Goal: Task Accomplishment & Management: Complete application form

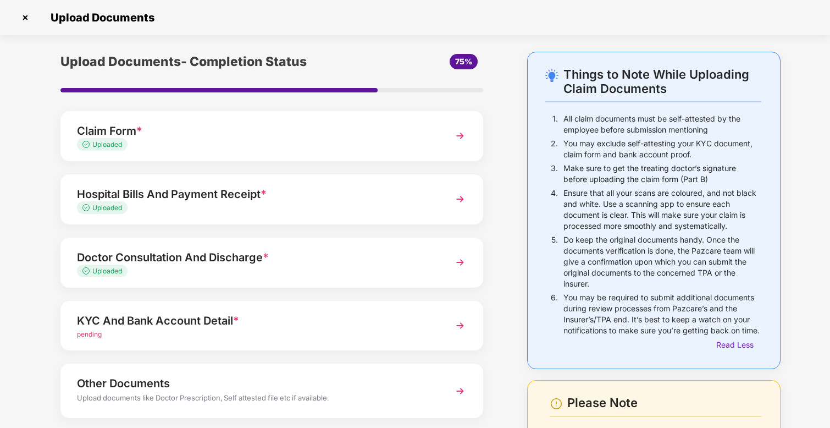
scroll to position [113, 0]
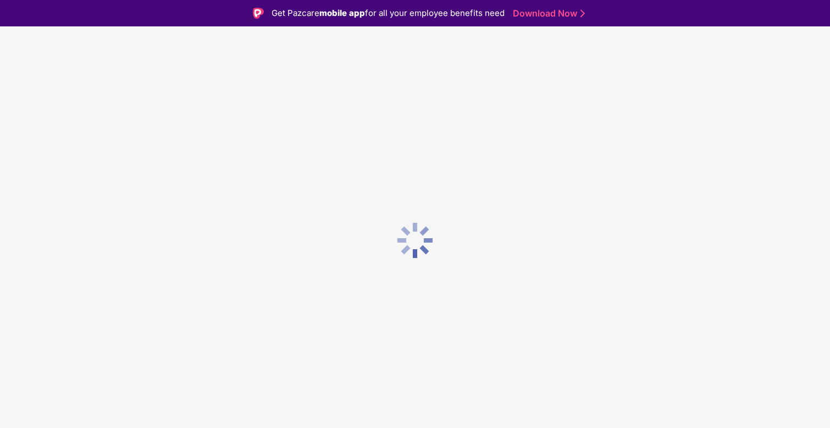
scroll to position [26, 0]
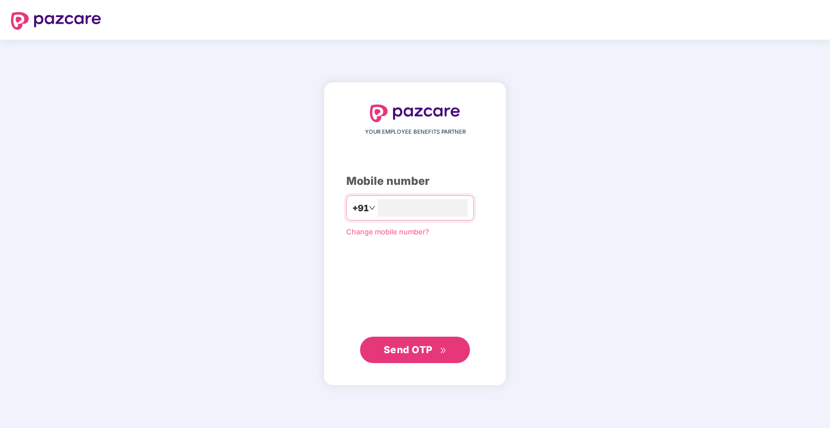
type input "**********"
click at [374, 345] on button "Send OTP" at bounding box center [415, 349] width 110 height 26
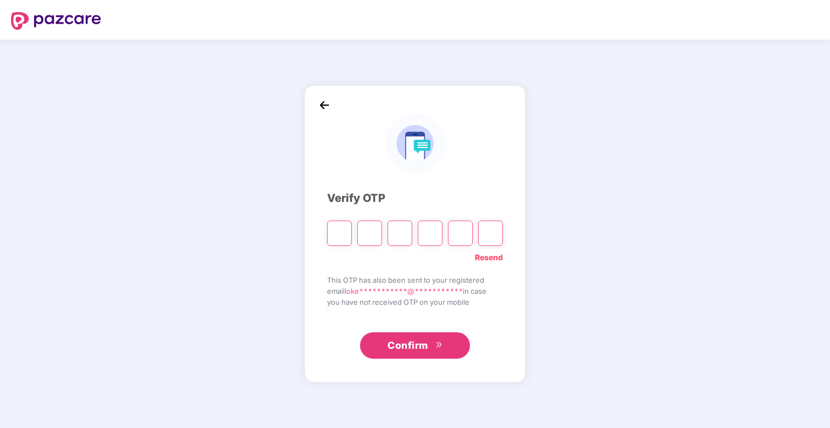
type input "*"
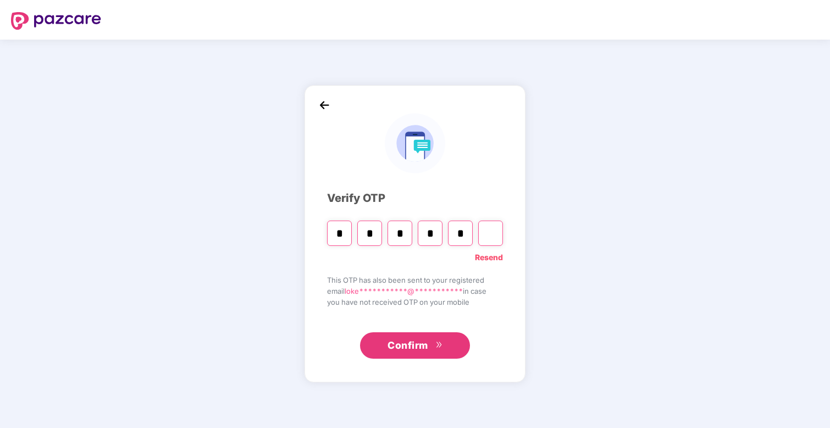
type input "*"
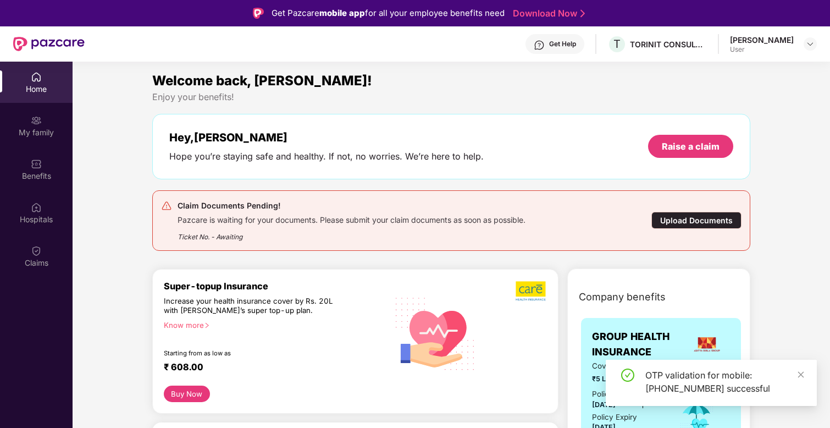
click at [691, 226] on div "Upload Documents" at bounding box center [696, 220] width 90 height 17
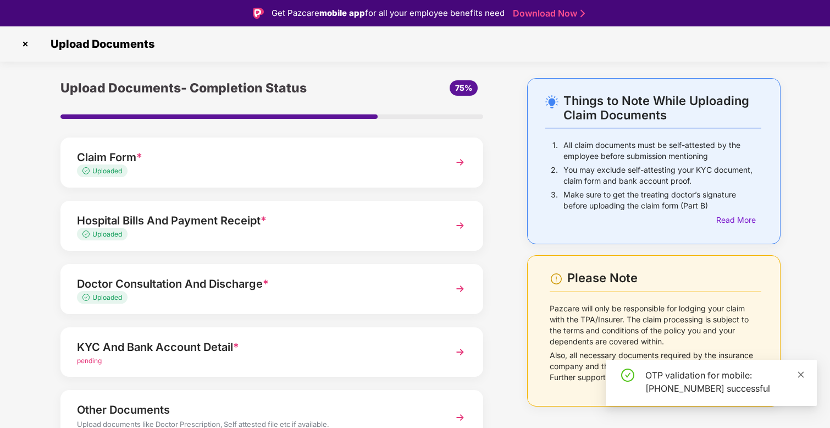
click at [800, 372] on icon "close" at bounding box center [801, 375] width 8 height 8
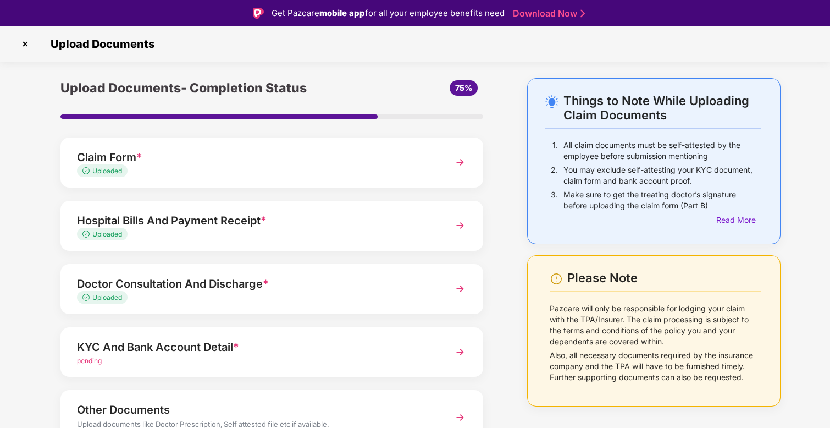
scroll to position [58, 0]
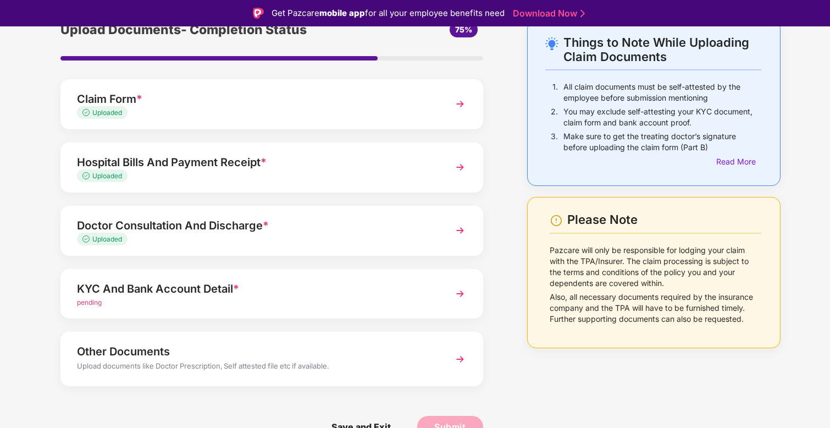
click at [271, 285] on div "KYC And Bank Account Detail *" at bounding box center [255, 289] width 357 height 18
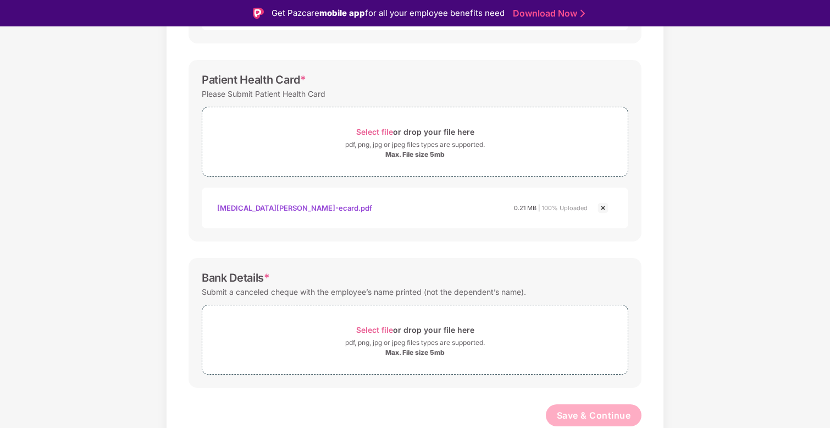
scroll to position [26, 0]
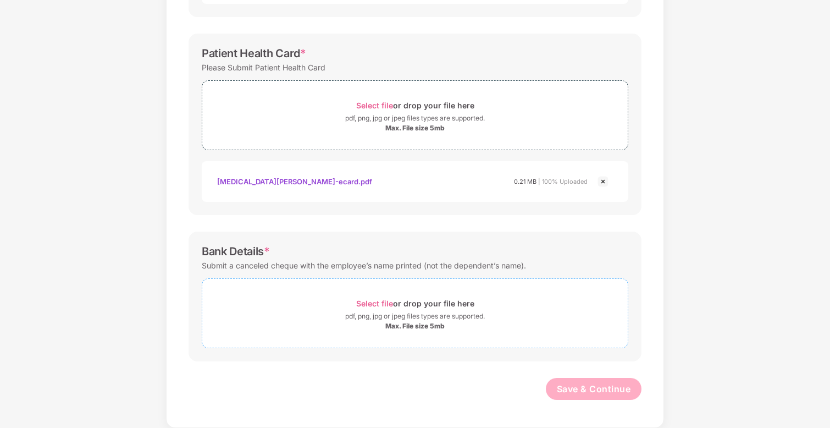
click at [403, 318] on div "pdf, png, jpg or jpeg files types are supported." at bounding box center [415, 316] width 140 height 11
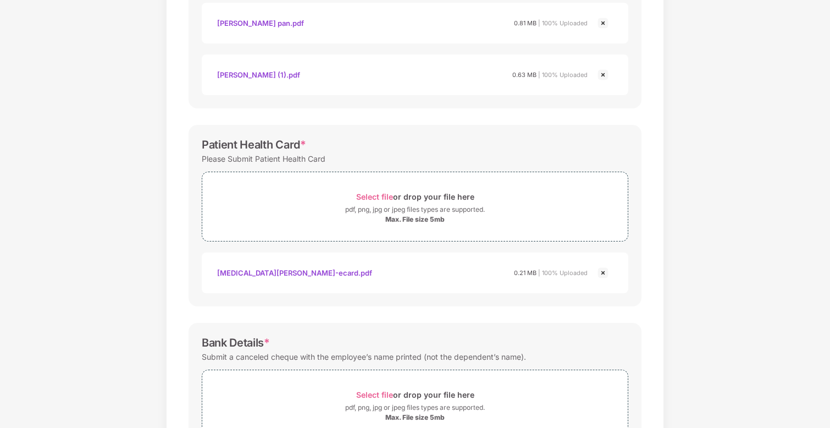
scroll to position [437, 0]
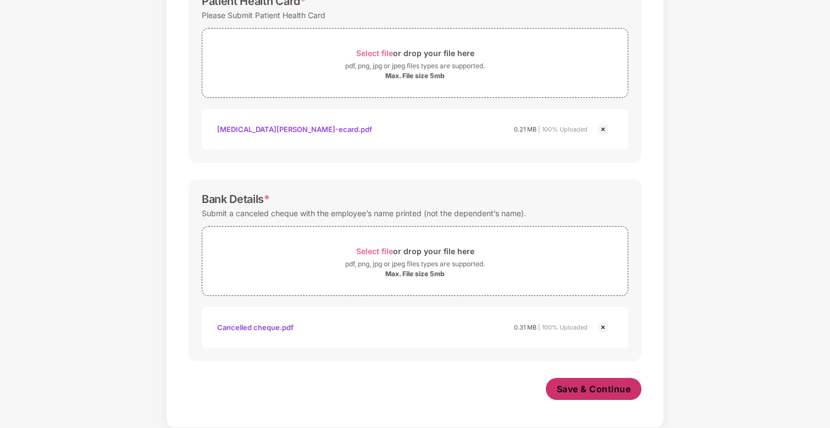
click at [605, 384] on span "Save & Continue" at bounding box center [594, 389] width 74 height 12
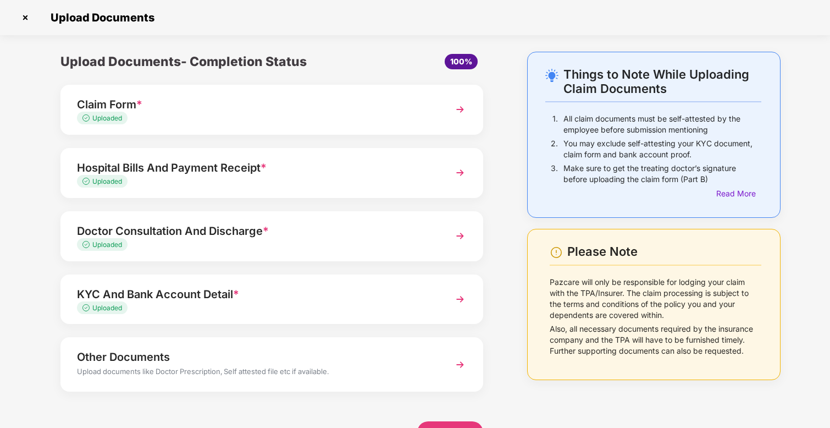
click at [150, 174] on div "Hospital Bills And Payment Receipt *" at bounding box center [255, 168] width 357 height 18
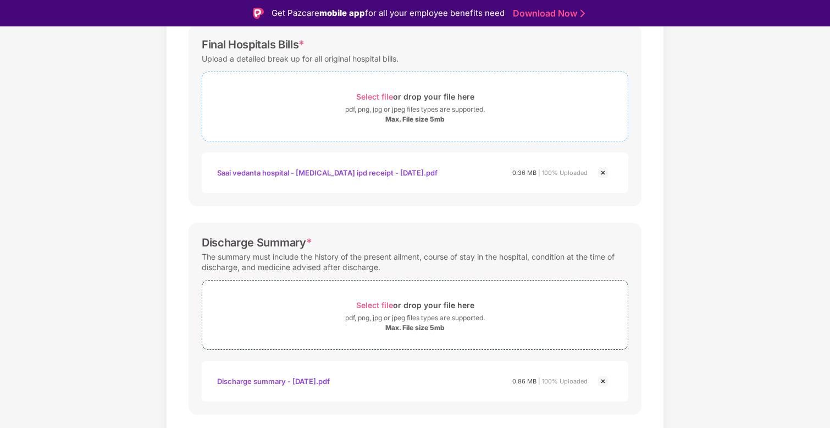
scroll to position [175, 0]
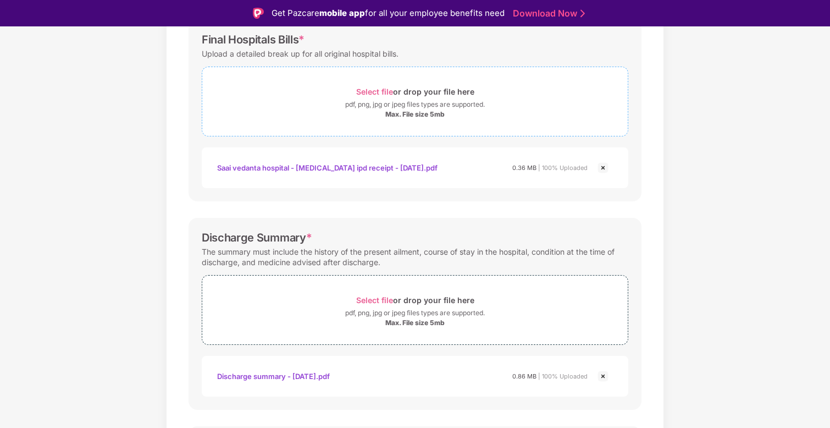
click at [411, 95] on div "Select file or drop your file here" at bounding box center [415, 91] width 118 height 15
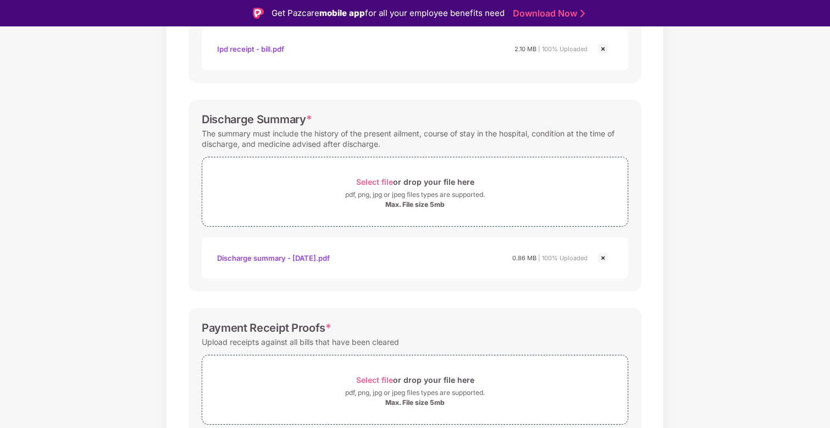
scroll to position [354, 0]
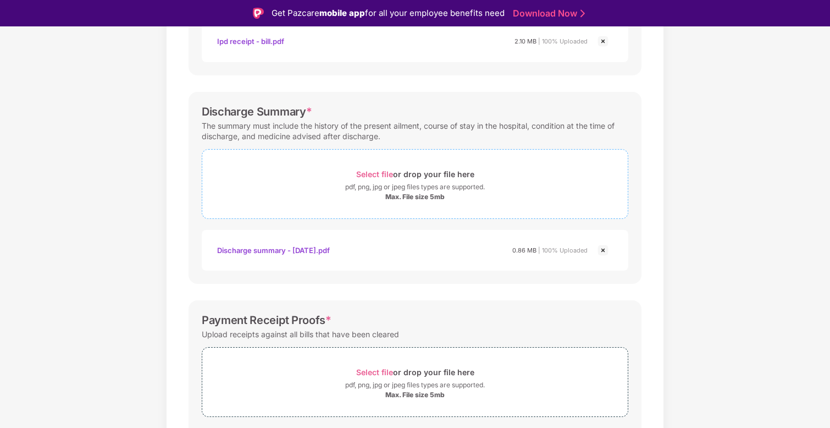
click at [406, 187] on div "pdf, png, jpg or jpeg files types are supported." at bounding box center [415, 186] width 140 height 11
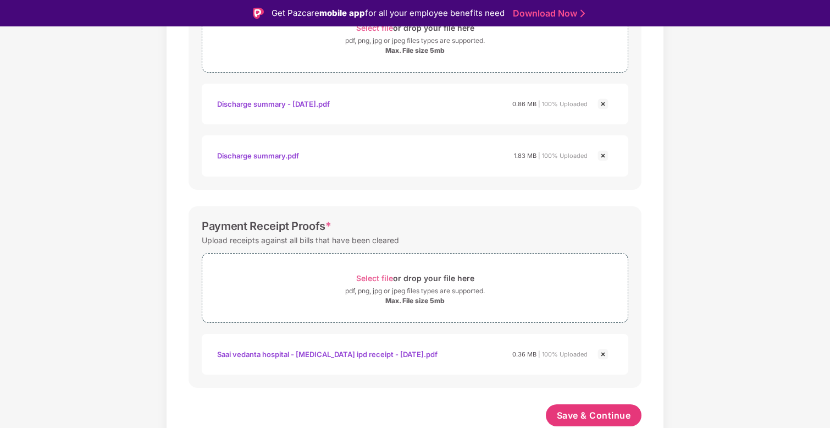
scroll to position [26, 0]
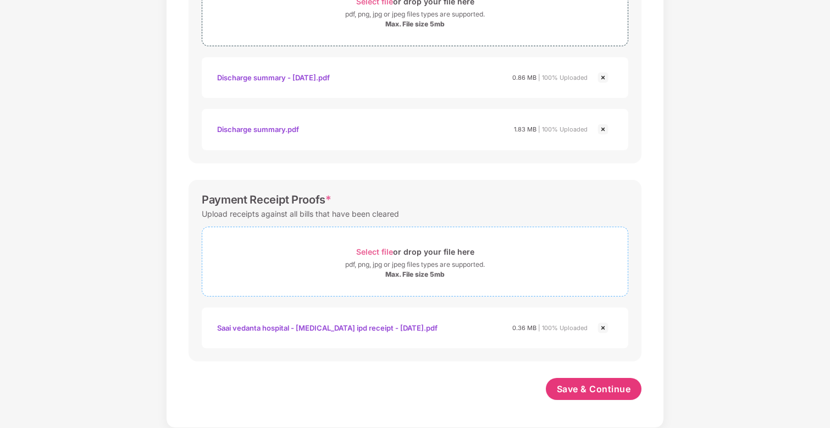
click at [421, 264] on div "pdf, png, jpg or jpeg files types are supported." at bounding box center [415, 264] width 140 height 11
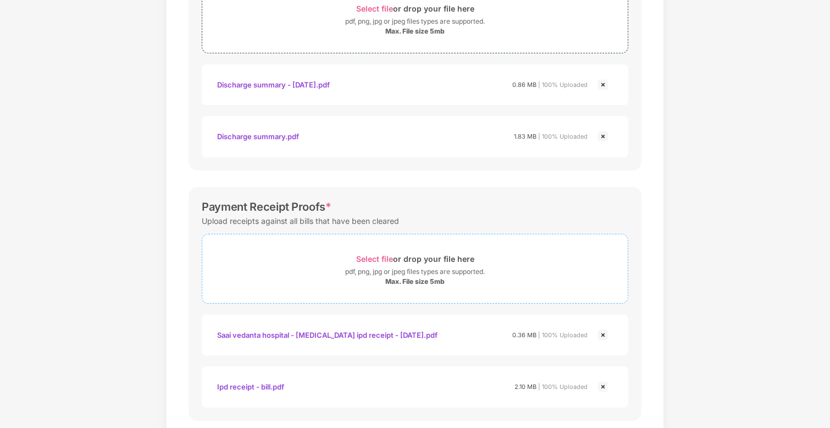
scroll to position [552, 0]
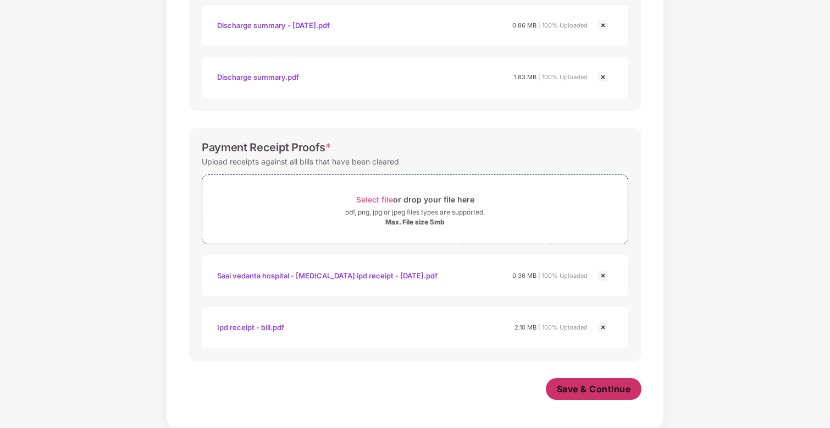
click at [608, 380] on button "Save & Continue" at bounding box center [594, 389] width 96 height 22
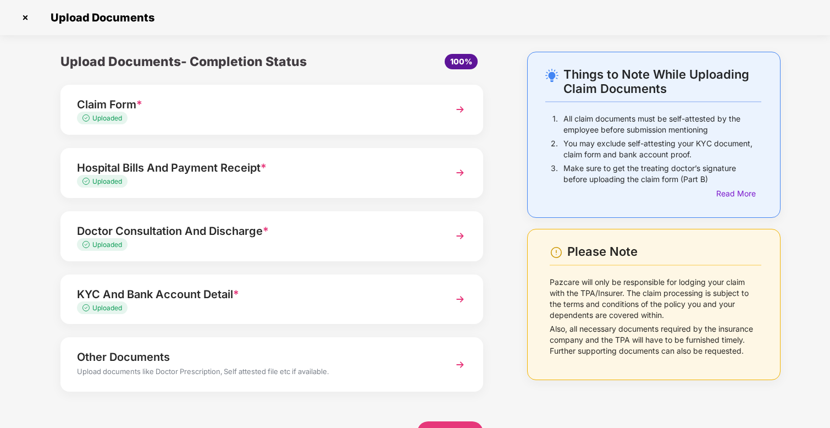
click at [202, 235] on div "Doctor Consultation And Discharge *" at bounding box center [255, 231] width 357 height 18
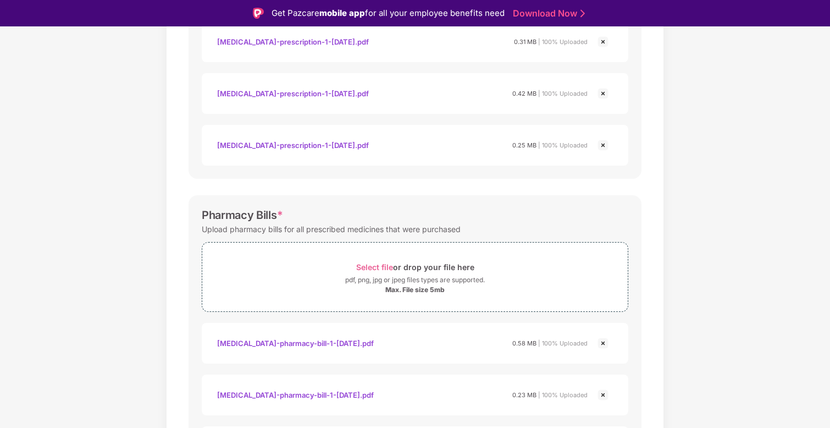
scroll to position [558, 0]
click at [366, 277] on div "pdf, png, jpg or jpeg files types are supported." at bounding box center [415, 281] width 140 height 11
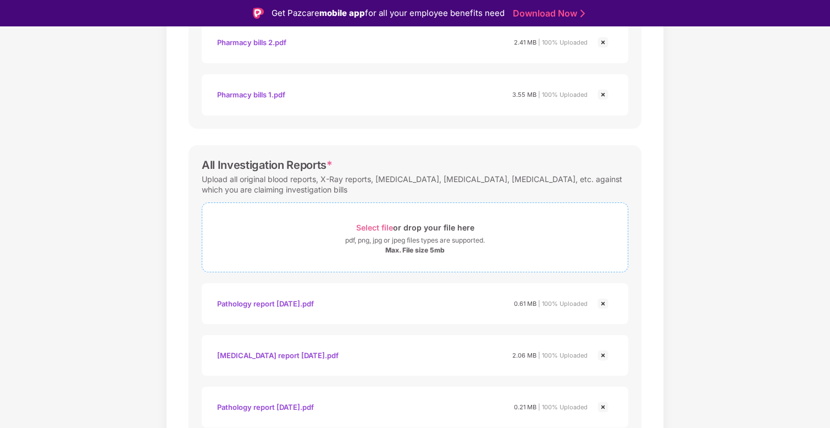
scroll to position [1327, 0]
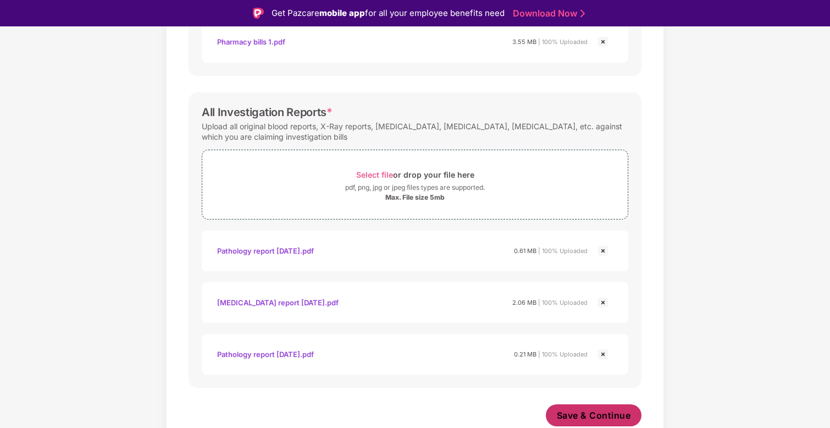
click at [574, 413] on span "Save & Continue" at bounding box center [594, 415] width 74 height 12
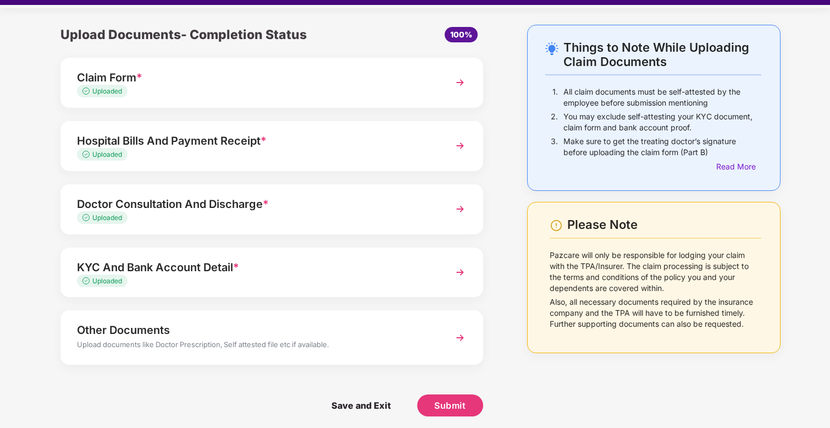
scroll to position [26, 0]
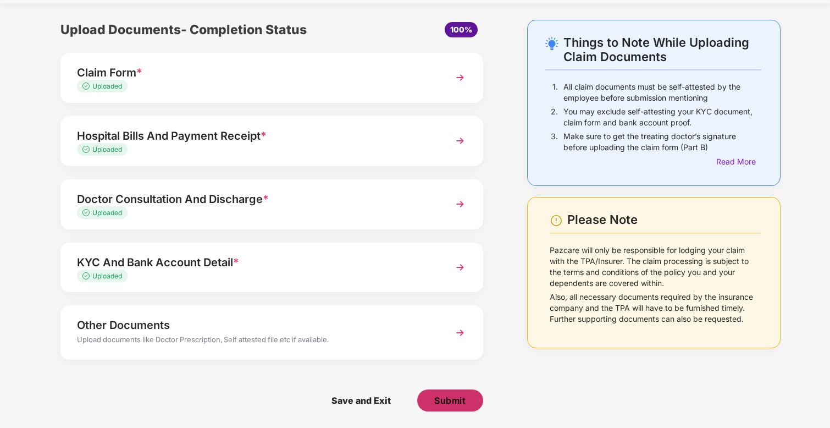
click at [444, 397] on span "Submit" at bounding box center [449, 400] width 31 height 12
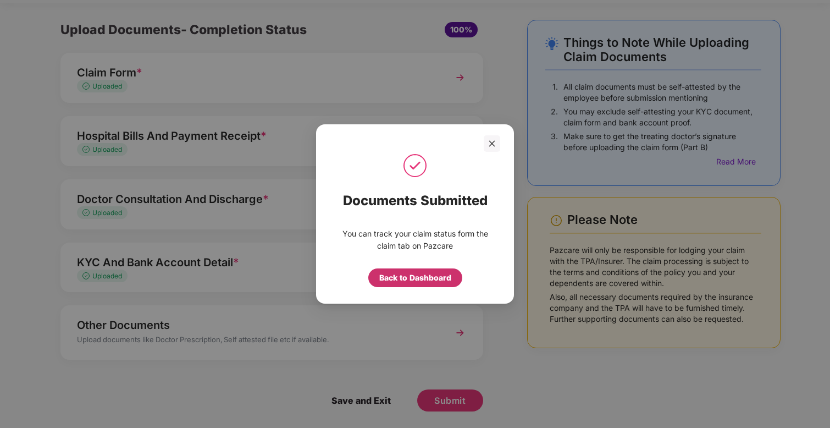
click at [414, 281] on div "Back to Dashboard" at bounding box center [415, 278] width 72 height 12
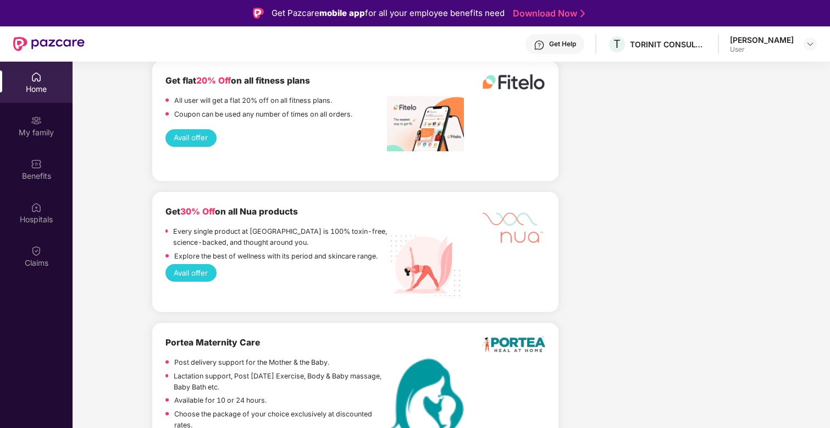
scroll to position [1465, 0]
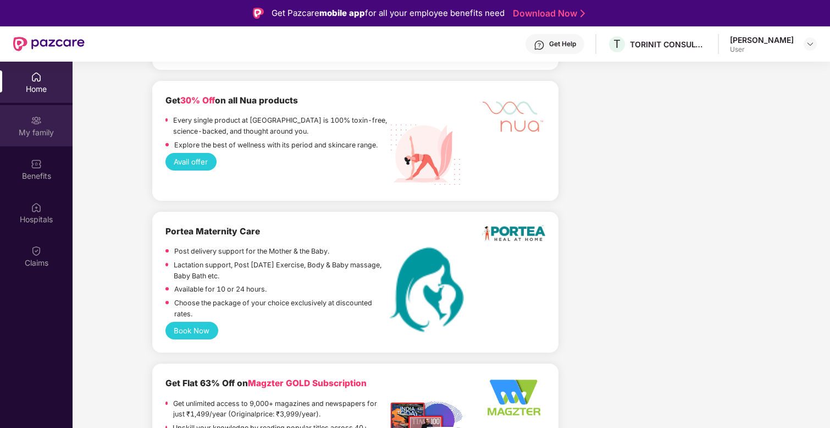
click at [43, 115] on div "My family" at bounding box center [36, 125] width 73 height 41
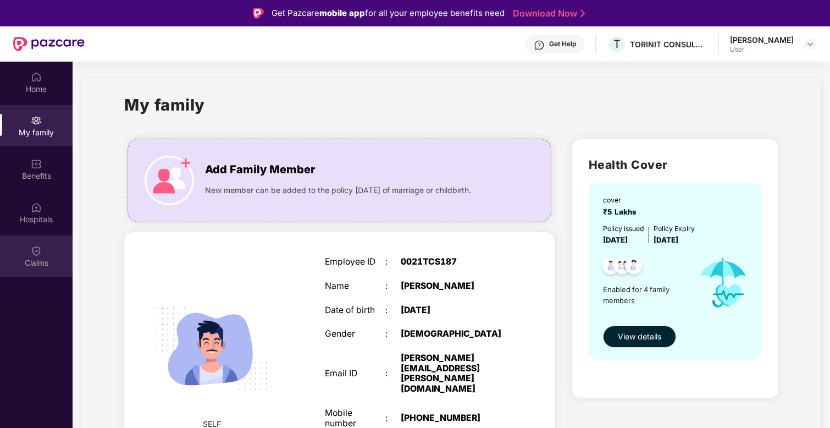
click at [34, 242] on div "Claims" at bounding box center [36, 255] width 73 height 41
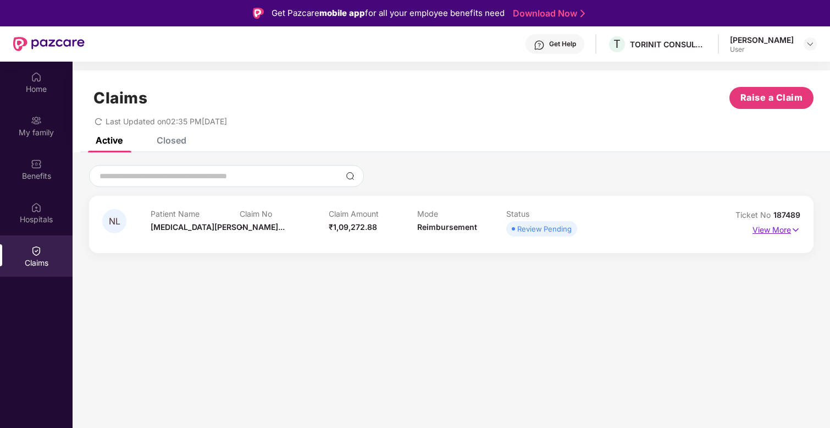
click at [781, 225] on p "View More" at bounding box center [777, 228] width 48 height 15
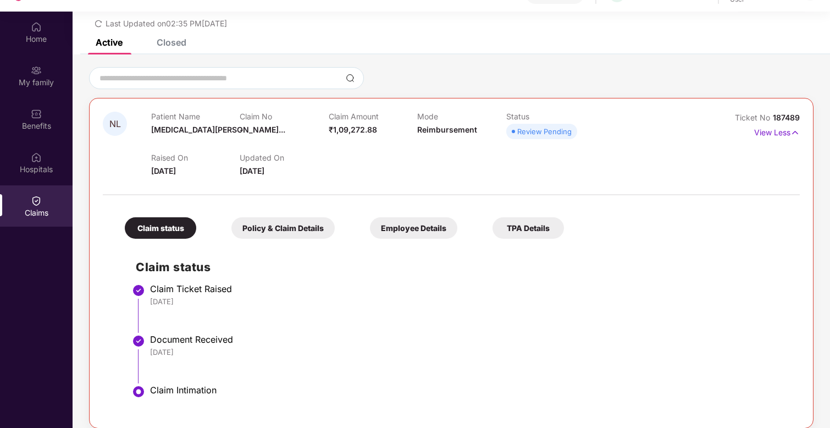
scroll to position [62, 0]
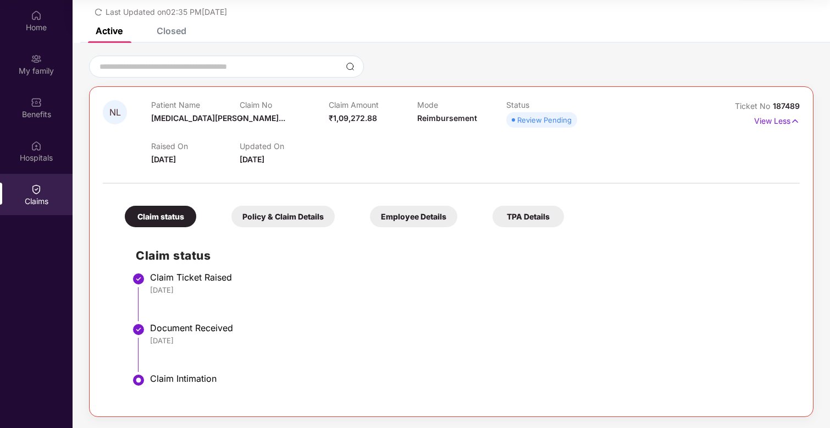
click at [305, 215] on div "Policy & Claim Details" at bounding box center [282, 216] width 103 height 21
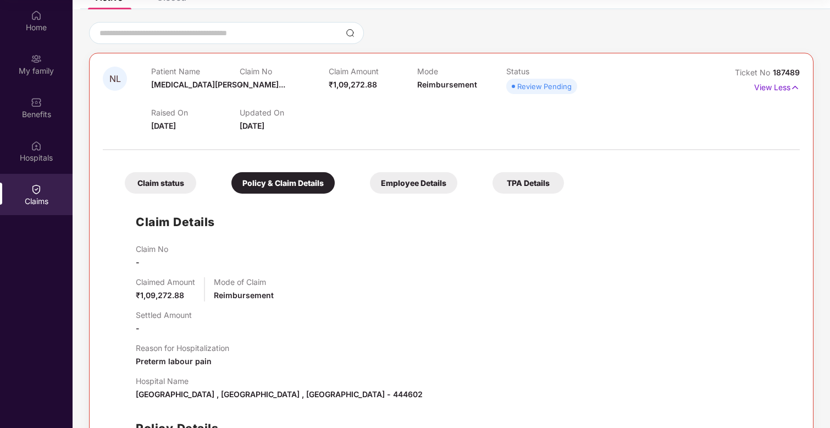
scroll to position [80, 0]
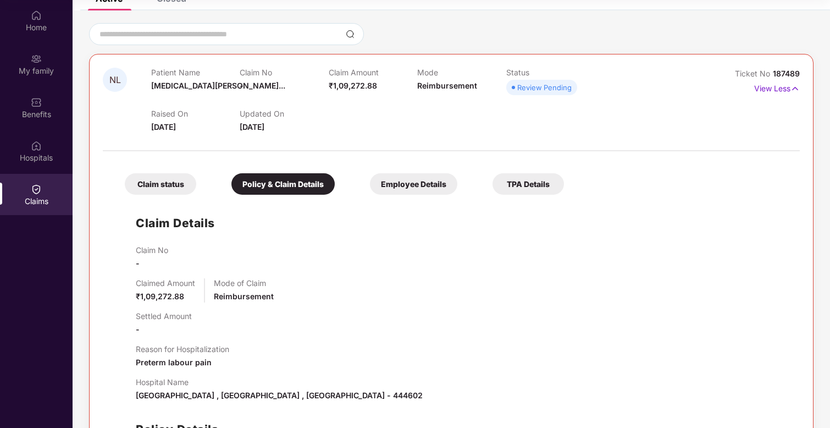
click at [408, 189] on div "Employee Details" at bounding box center [413, 183] width 87 height 21
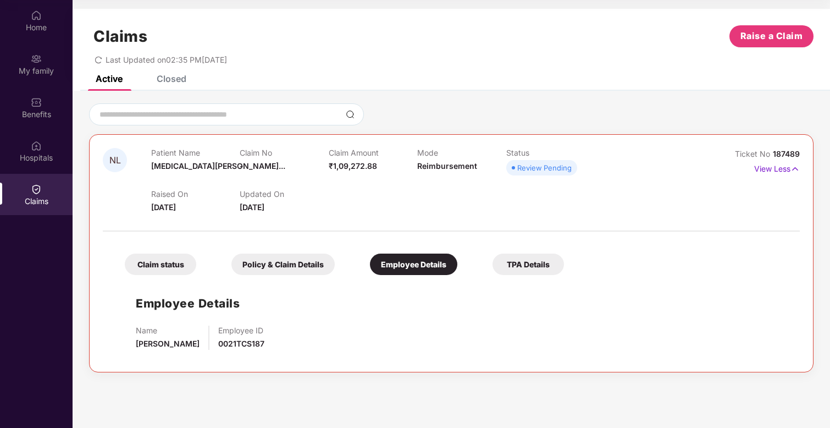
scroll to position [0, 0]
click at [527, 273] on div "TPA Details" at bounding box center [528, 263] width 71 height 21
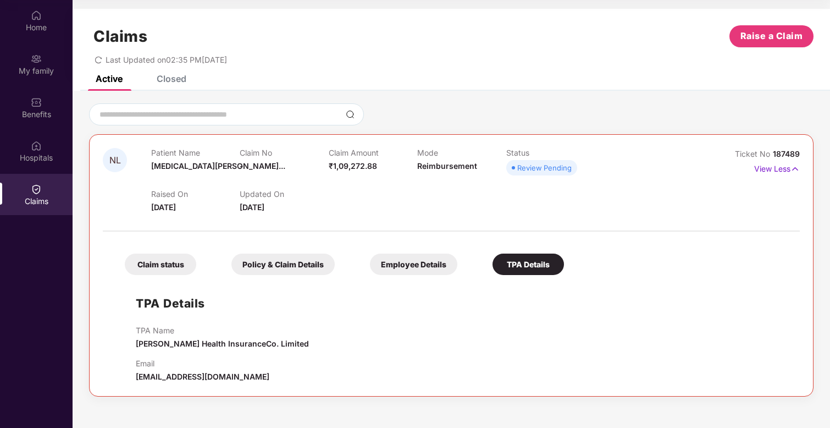
click at [146, 269] on div "Claim status" at bounding box center [160, 263] width 71 height 21
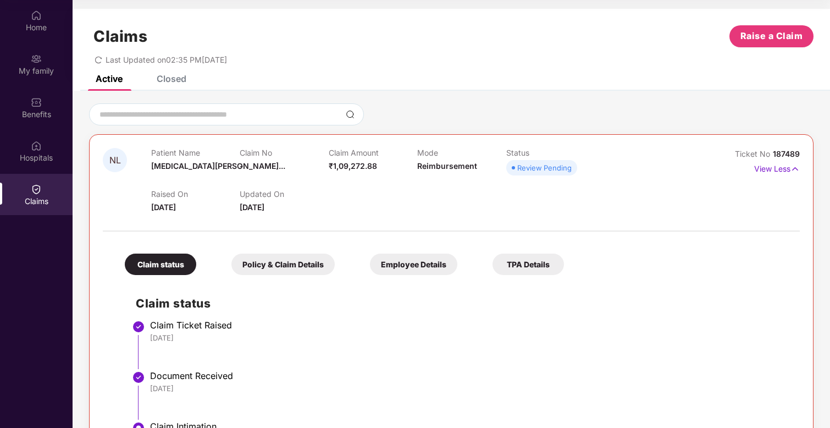
scroll to position [48, 0]
